Goal: Check status: Check status

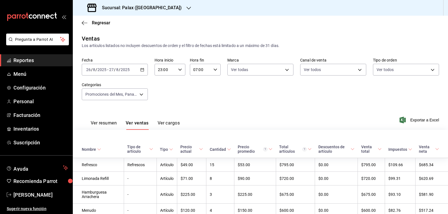
scroll to position [334, 0]
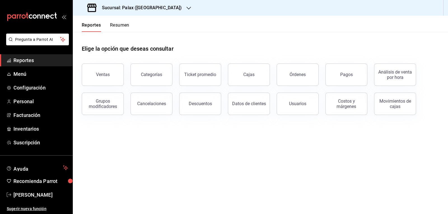
click at [35, 62] on span "Reportes" at bounding box center [40, 61] width 55 height 8
click at [107, 64] on div "Ventas" at bounding box center [99, 71] width 49 height 29
click at [105, 71] on button "Ventas" at bounding box center [103, 75] width 42 height 22
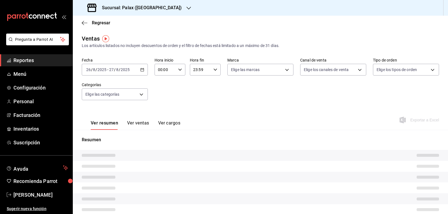
type input "23:00"
type input "07:00"
type input "PARROT,UBER_EATS,RAPPI,DIDI_FOOD,ONLINE"
click at [186, 8] on icon "button" at bounding box center [188, 8] width 4 height 4
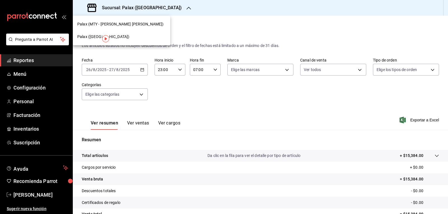
click at [113, 23] on span "Palax (MTY - GARZA SADA)" at bounding box center [120, 24] width 86 height 6
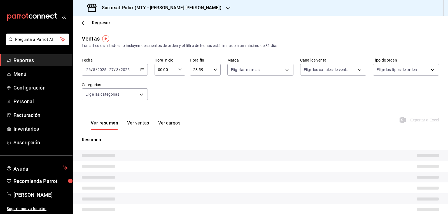
type input "23:00"
type input "07:00"
type input "PARROT,UBER_EATS,RAPPI,DIDI_FOOD,ONLINE"
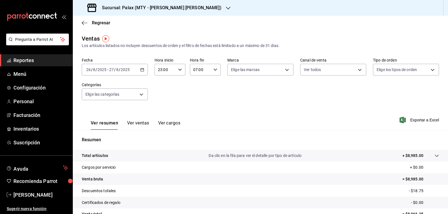
click at [141, 70] on icon "button" at bounding box center [142, 70] width 4 height 4
click at [103, 83] on li "Hoy" at bounding box center [108, 86] width 52 height 13
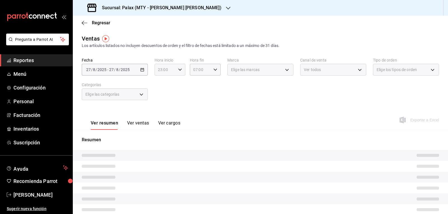
click at [179, 70] on icon "button" at bounding box center [180, 70] width 4 height 4
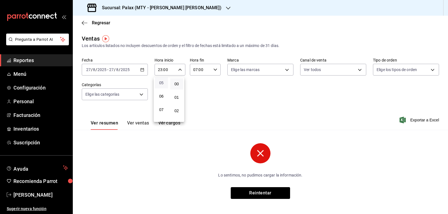
scroll to position [82, 0]
click at [161, 97] on span "07" at bounding box center [161, 96] width 6 height 4
type input "07:00"
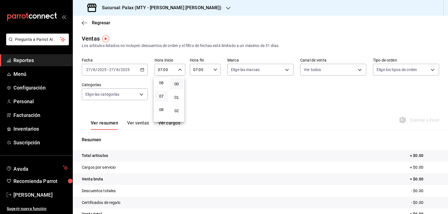
click at [212, 70] on div at bounding box center [224, 107] width 448 height 214
click at [213, 67] on div "07:00 Hora fin" at bounding box center [205, 70] width 31 height 12
click at [196, 115] on span "23" at bounding box center [196, 115] width 6 height 4
type input "23:00"
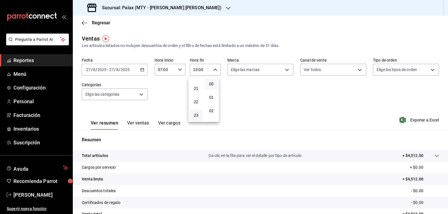
click at [247, 101] on div at bounding box center [224, 107] width 448 height 214
click at [226, 8] on icon "button" at bounding box center [228, 8] width 4 height 4
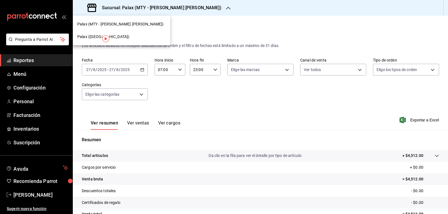
click at [97, 35] on span "Palax (Guadalupe)" at bounding box center [103, 37] width 52 height 6
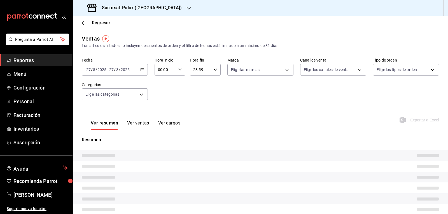
type input "07:00"
type input "23:00"
type input "PARROT,UBER_EATS,RAPPI,DIDI_FOOD,ONLINE"
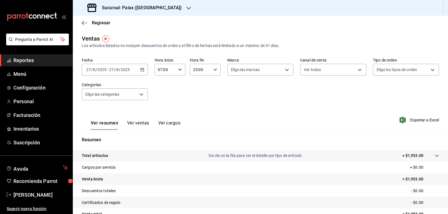
click at [312, 121] on div "Ver resumen Ver ventas Ver cargos Exportar a Excel" at bounding box center [260, 118] width 375 height 23
click at [186, 6] on icon "button" at bounding box center [188, 8] width 4 height 4
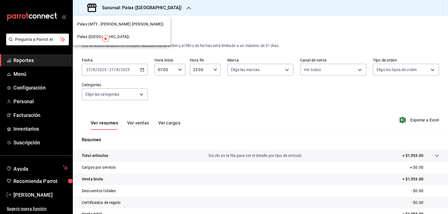
click at [132, 24] on div "Palax (MTY - GARZA SADA)" at bounding box center [121, 24] width 88 height 6
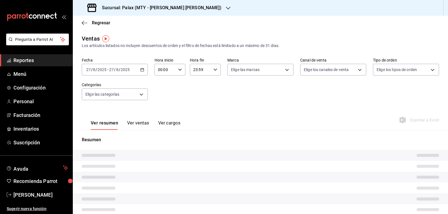
type input "07:00"
type input "23:00"
type input "PARROT,UBER_EATS,RAPPI,DIDI_FOOD,ONLINE"
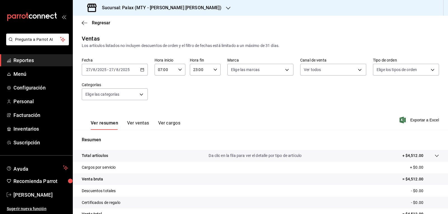
scroll to position [54, 0]
